Goal: Navigation & Orientation: Find specific page/section

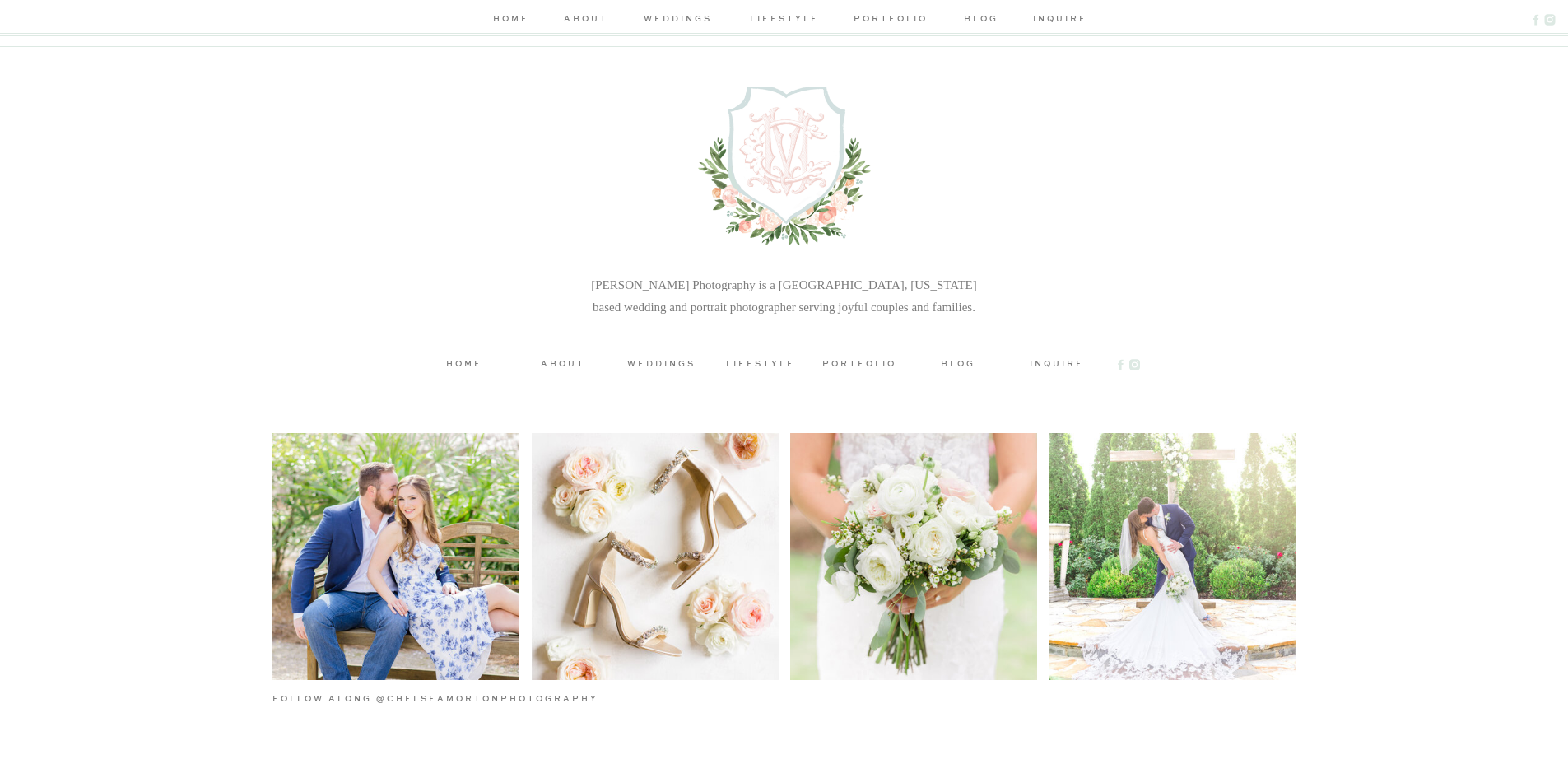
scroll to position [5337, 0]
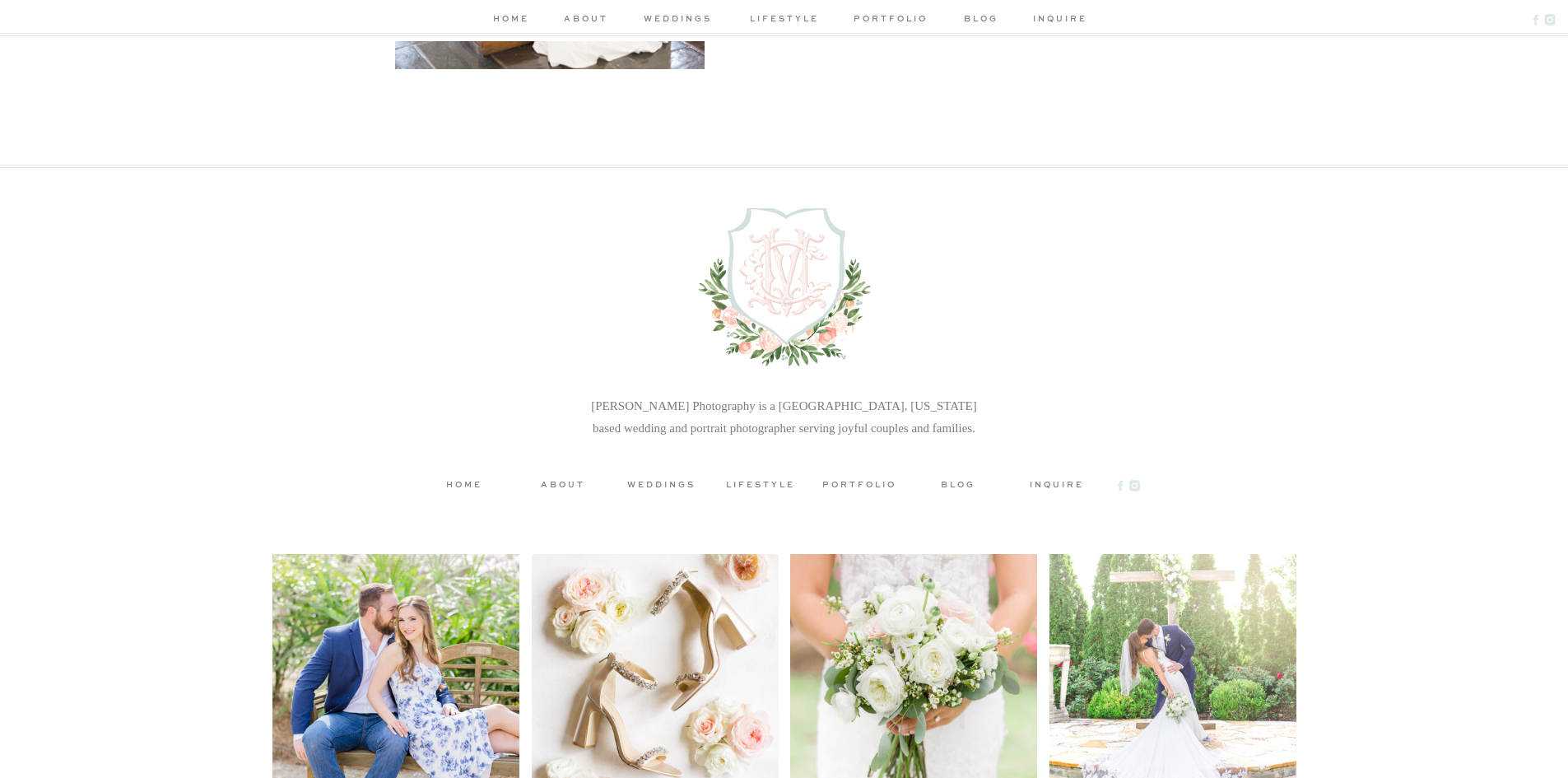
click at [758, 479] on h3 "lifestyle" at bounding box center [761, 483] width 74 height 12
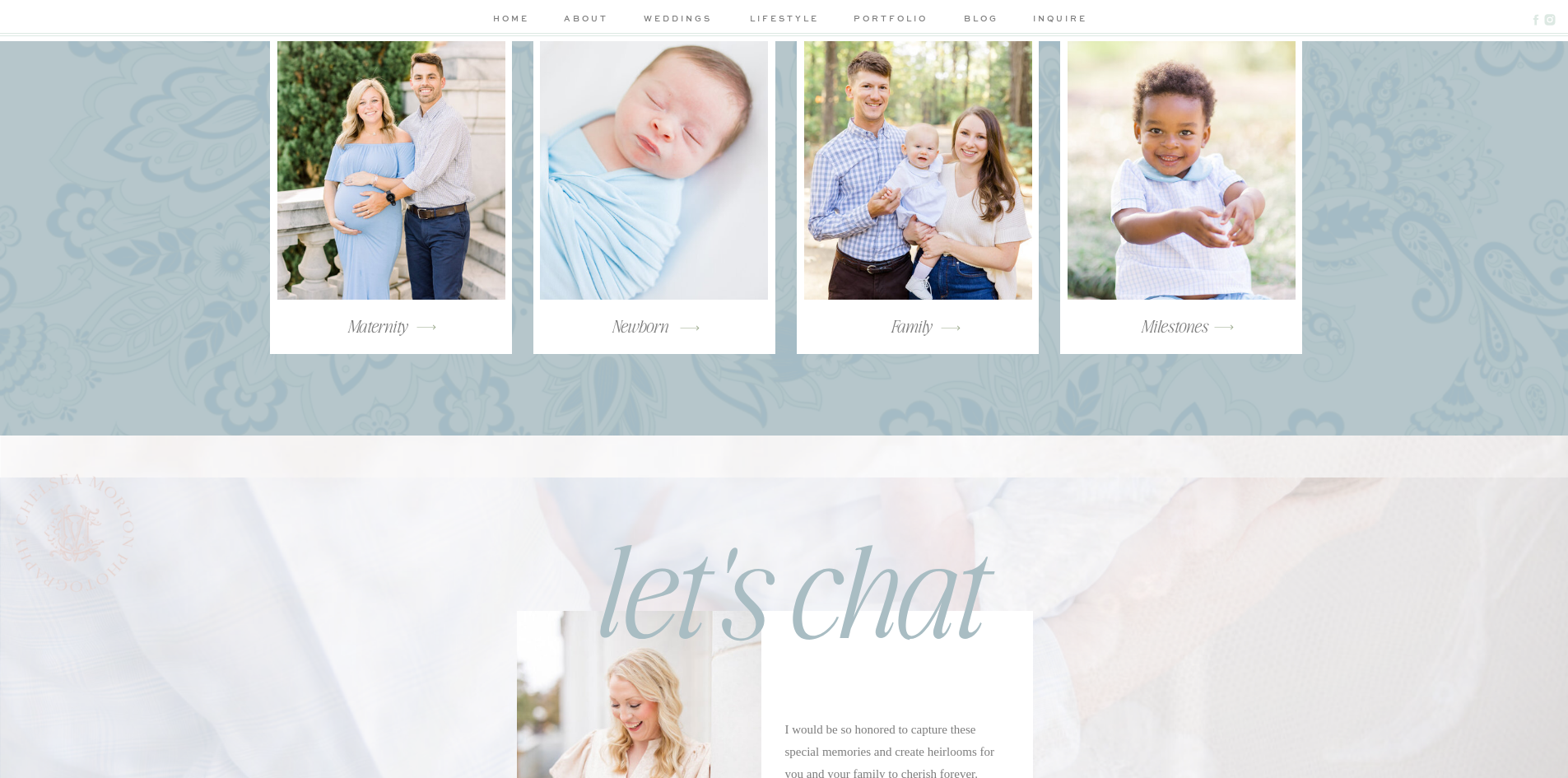
scroll to position [2573, 0]
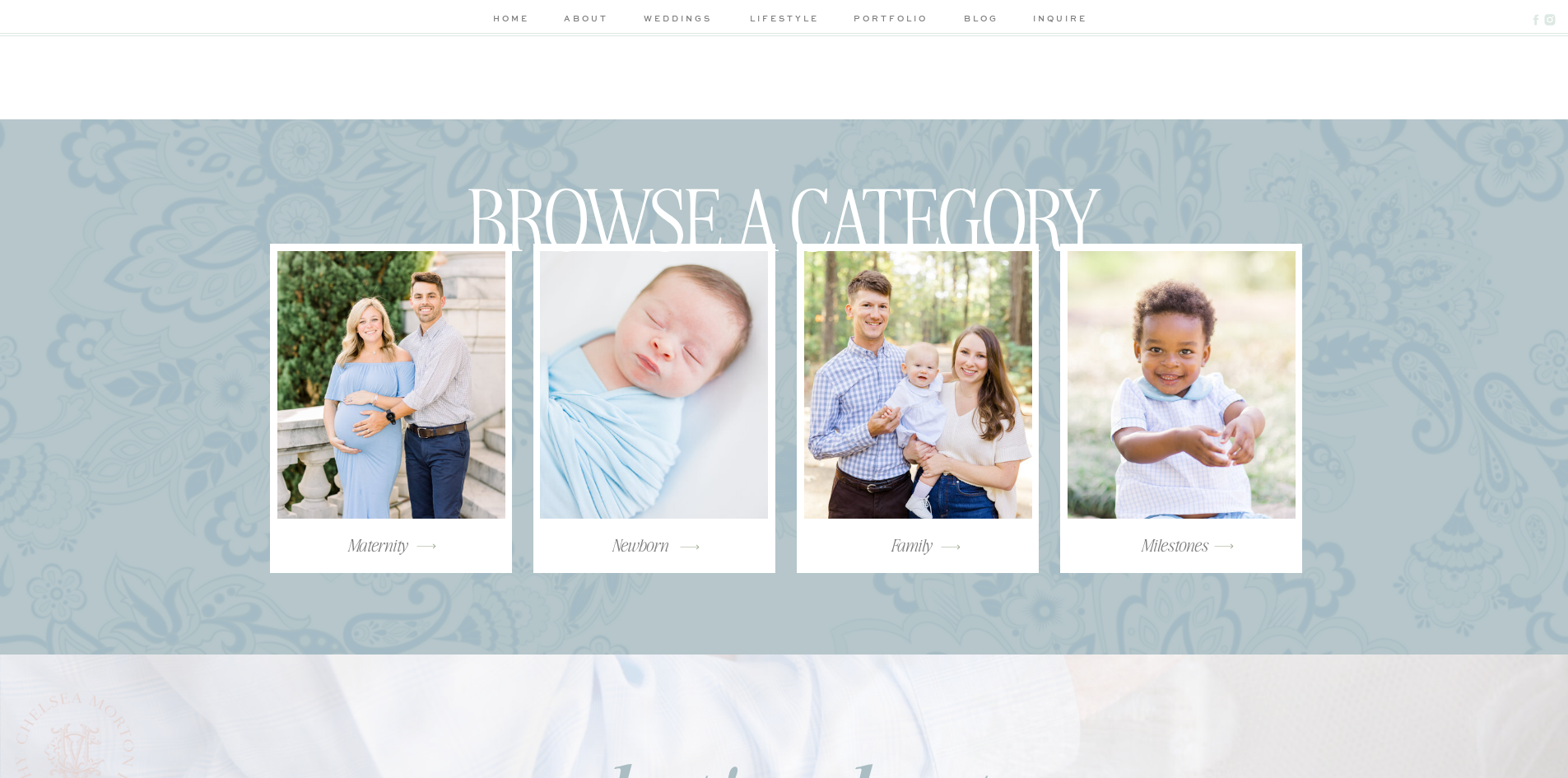
click at [519, 21] on nav "home" at bounding box center [512, 20] width 44 height 17
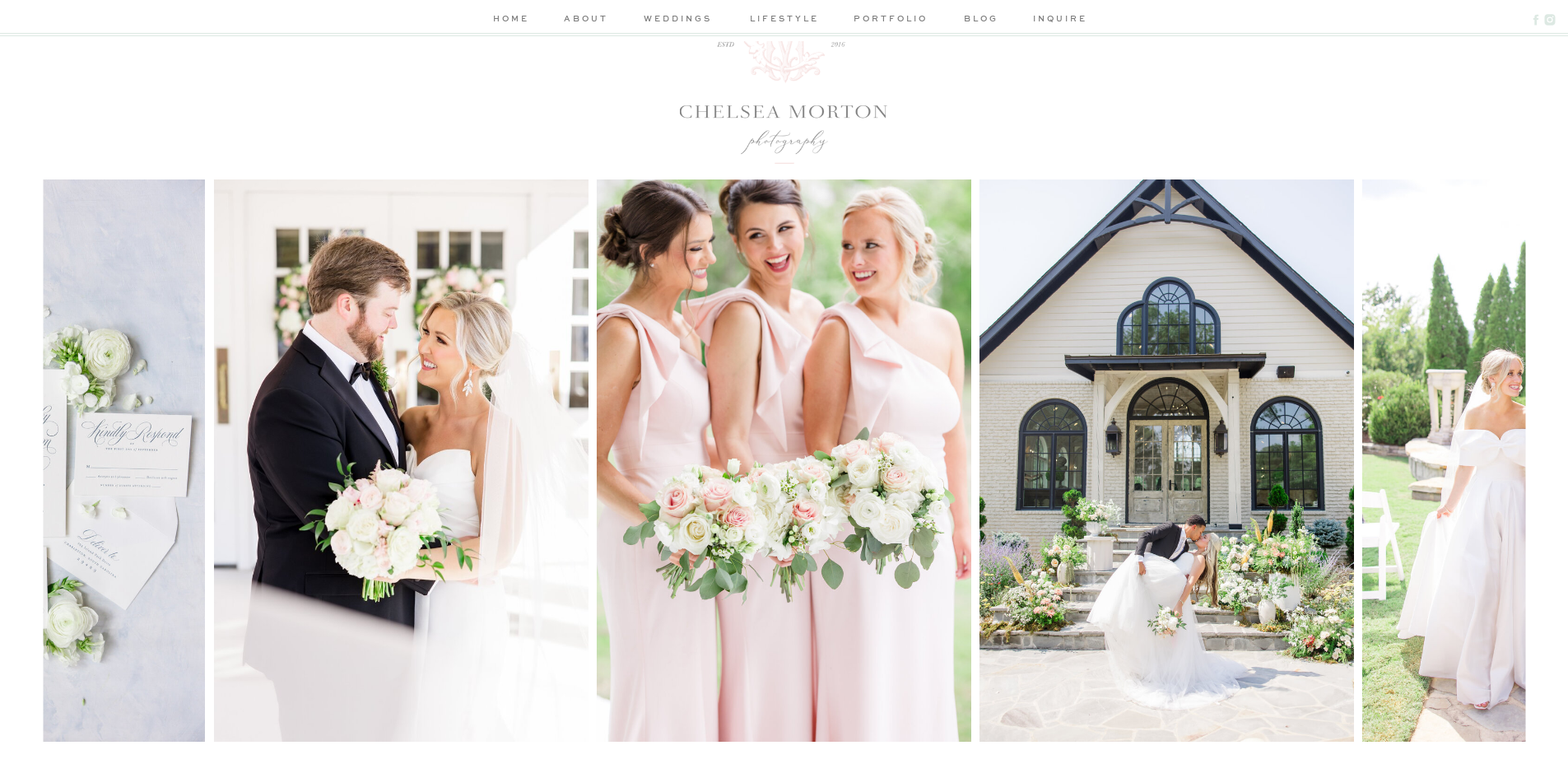
scroll to position [82, 0]
